Goal: Task Accomplishment & Management: Use online tool/utility

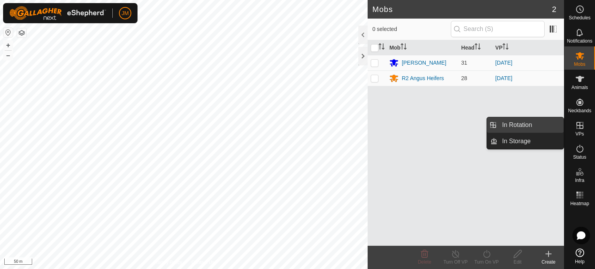
click at [526, 124] on link "In Rotation" at bounding box center [530, 124] width 66 height 15
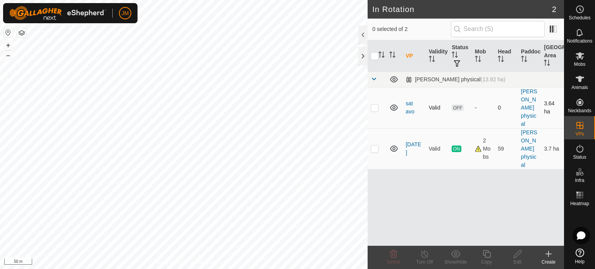
click at [374, 108] on p-checkbox at bounding box center [374, 108] width 8 height 6
click at [394, 261] on span "Delete" at bounding box center [394, 261] width 14 height 5
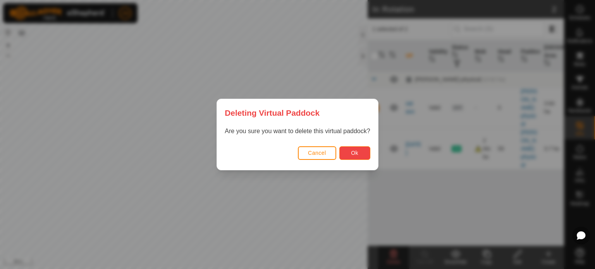
click at [355, 154] on span "Ok" at bounding box center [354, 153] width 7 height 6
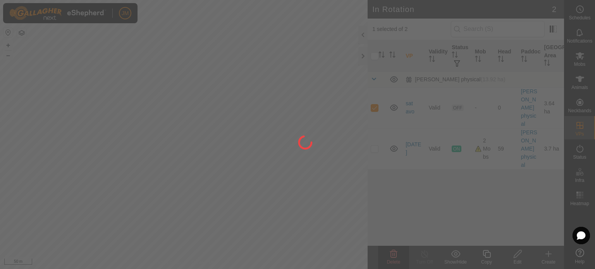
checkbox input "false"
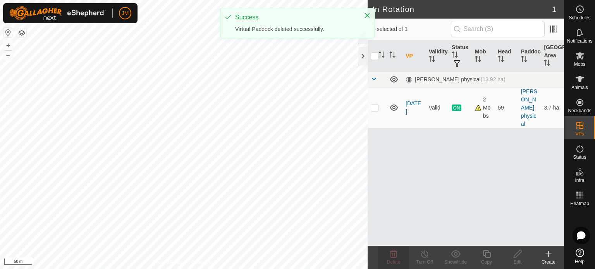
click at [547, 252] on icon at bounding box center [547, 253] width 9 height 9
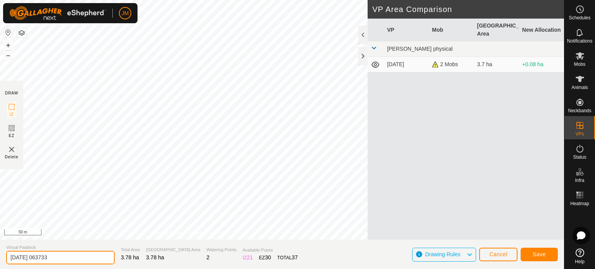
click at [71, 257] on input "[DATE] 063733" at bounding box center [60, 258] width 108 height 14
type input "2"
type input "[DATE]"
click at [541, 255] on span "Save" at bounding box center [538, 254] width 13 height 6
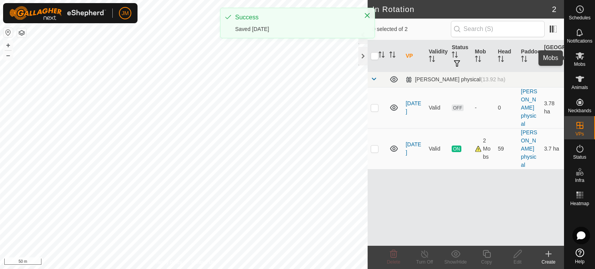
click at [576, 58] on icon at bounding box center [579, 55] width 9 height 9
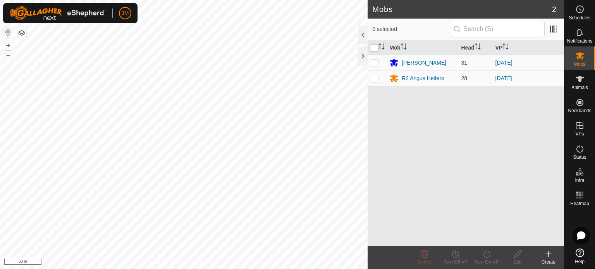
click at [375, 45] on input "checkbox" at bounding box center [374, 48] width 8 height 8
checkbox input "true"
click at [483, 255] on icon at bounding box center [486, 254] width 7 height 8
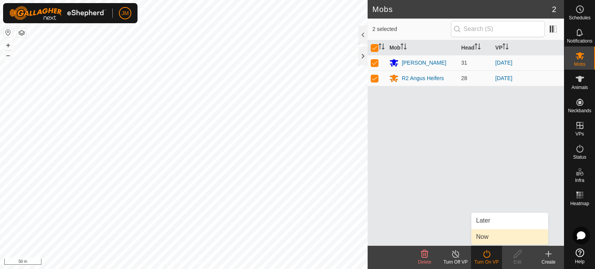
click at [488, 236] on link "Now" at bounding box center [509, 236] width 77 height 15
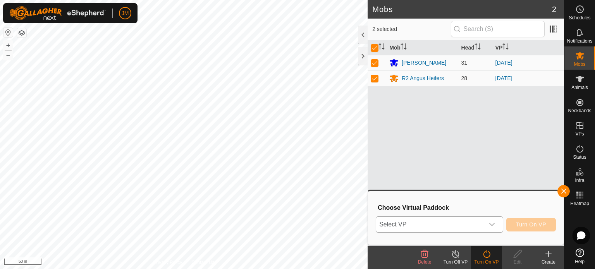
click at [490, 230] on div "dropdown trigger" at bounding box center [491, 224] width 15 height 15
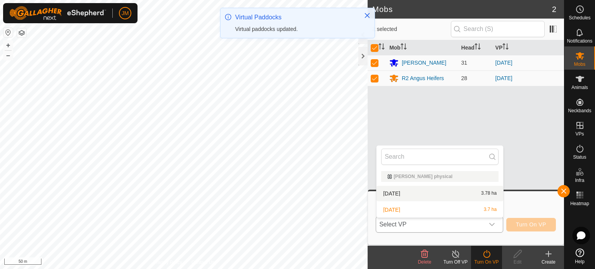
click at [474, 195] on li "[DATE] 3.78 ha" at bounding box center [439, 193] width 127 height 15
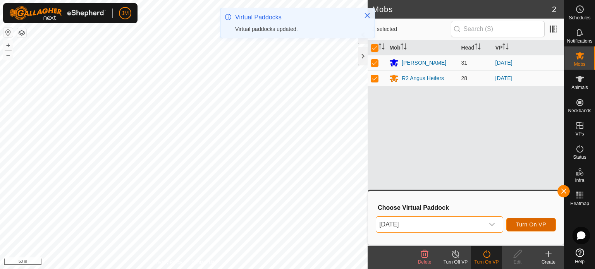
click at [529, 227] on span "Turn On VP" at bounding box center [531, 224] width 30 height 6
